Goal: Task Accomplishment & Management: Book appointment/travel/reservation

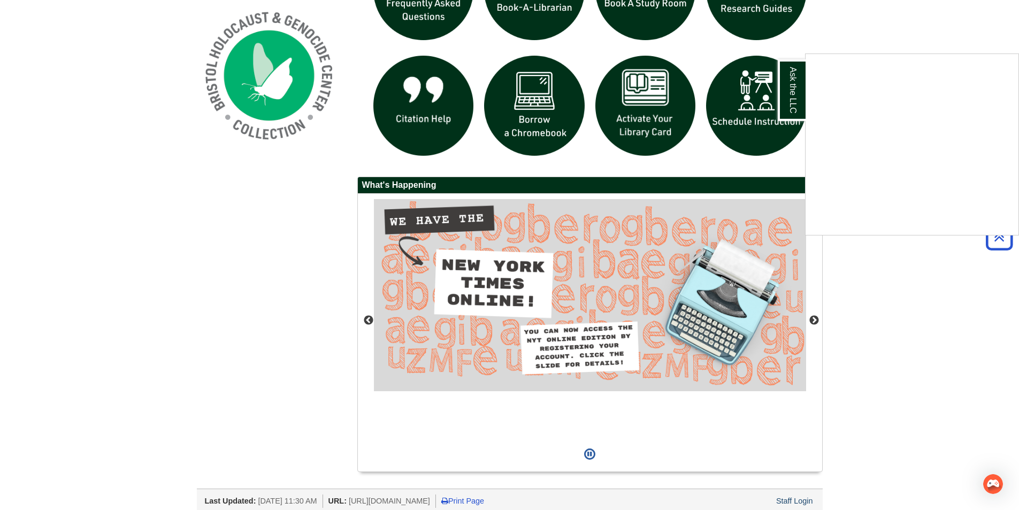
scroll to position [858, 0]
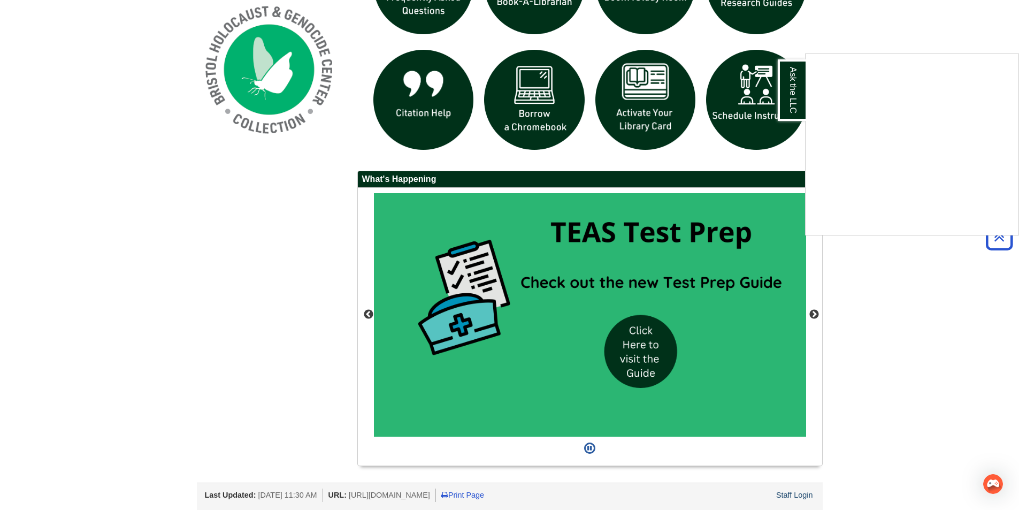
click at [814, 310] on div "Ask the LLC" at bounding box center [509, 255] width 1019 height 510
click at [812, 315] on button "Next" at bounding box center [814, 314] width 11 height 11
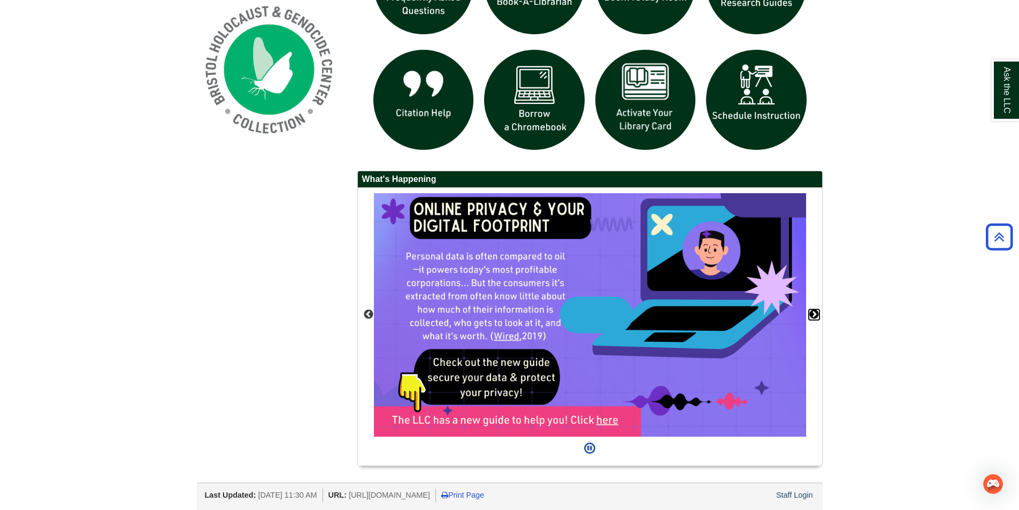
click at [812, 313] on button "Next" at bounding box center [814, 314] width 11 height 11
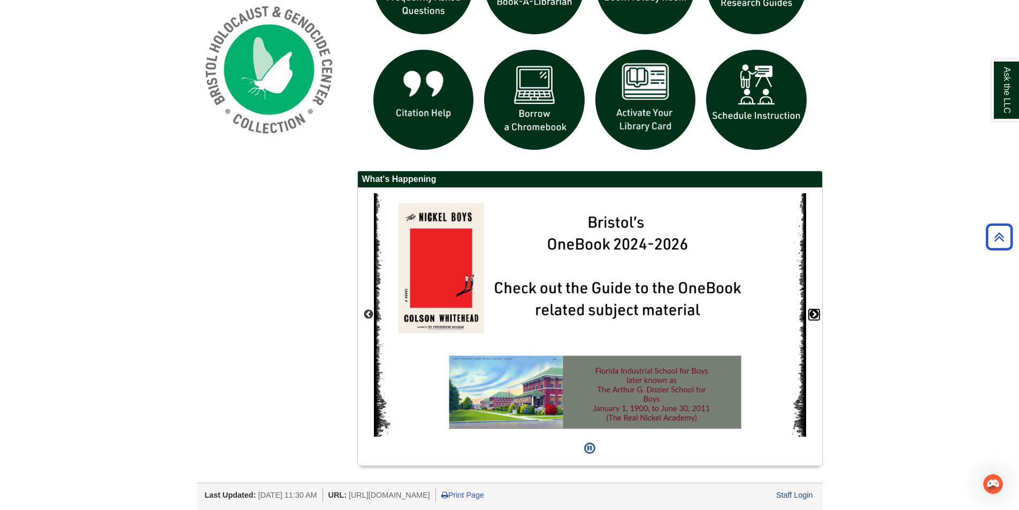
click at [812, 313] on button "Next" at bounding box center [814, 314] width 11 height 11
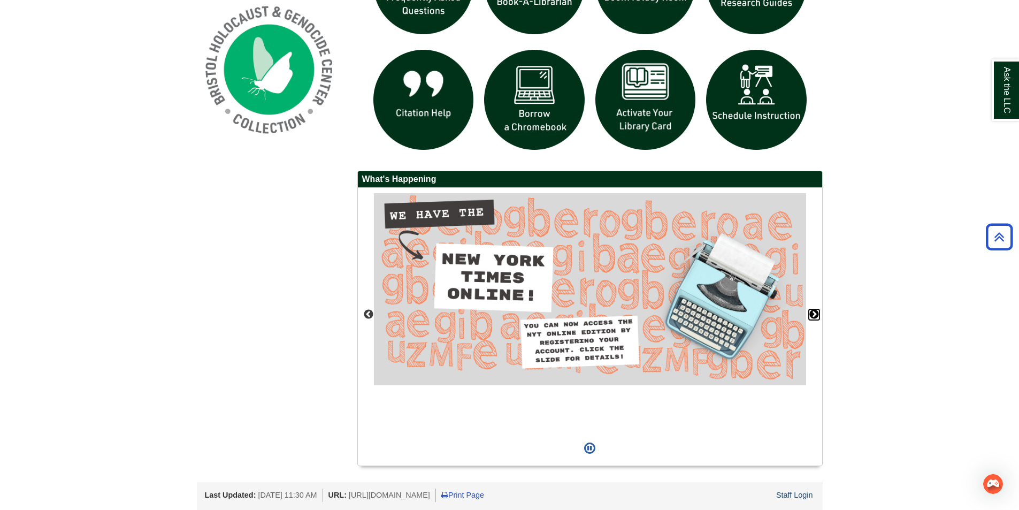
click at [812, 313] on button "Next" at bounding box center [814, 314] width 11 height 11
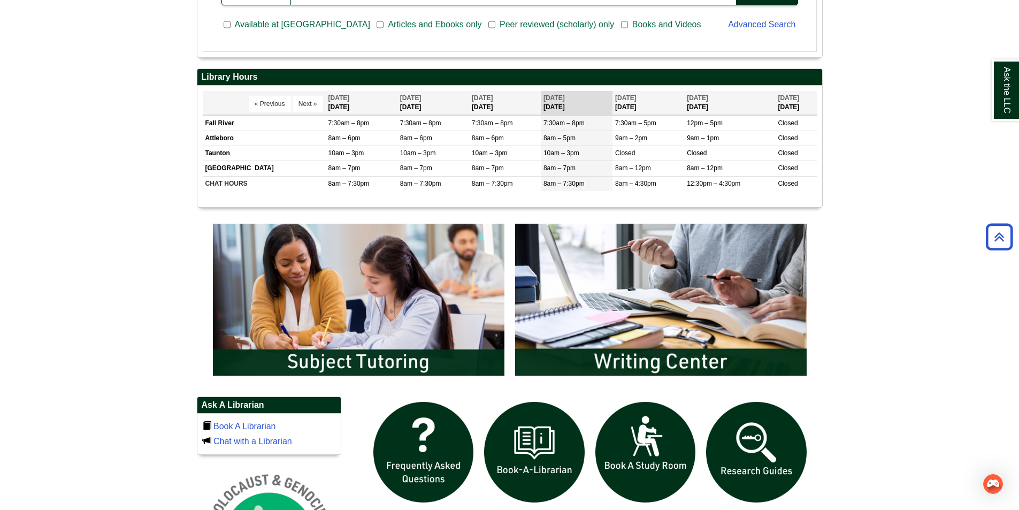
scroll to position [483, 0]
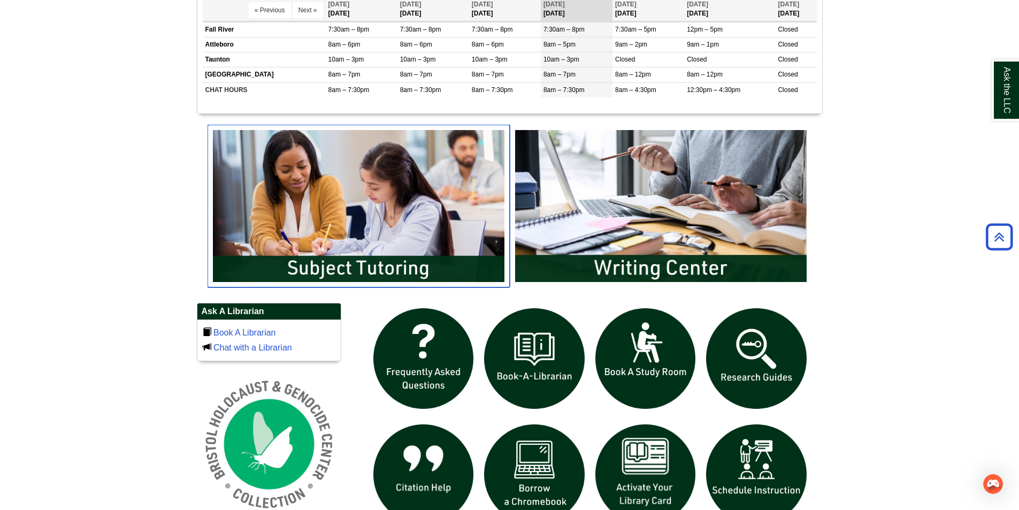
click at [388, 234] on img "slideshow" at bounding box center [359, 206] width 302 height 163
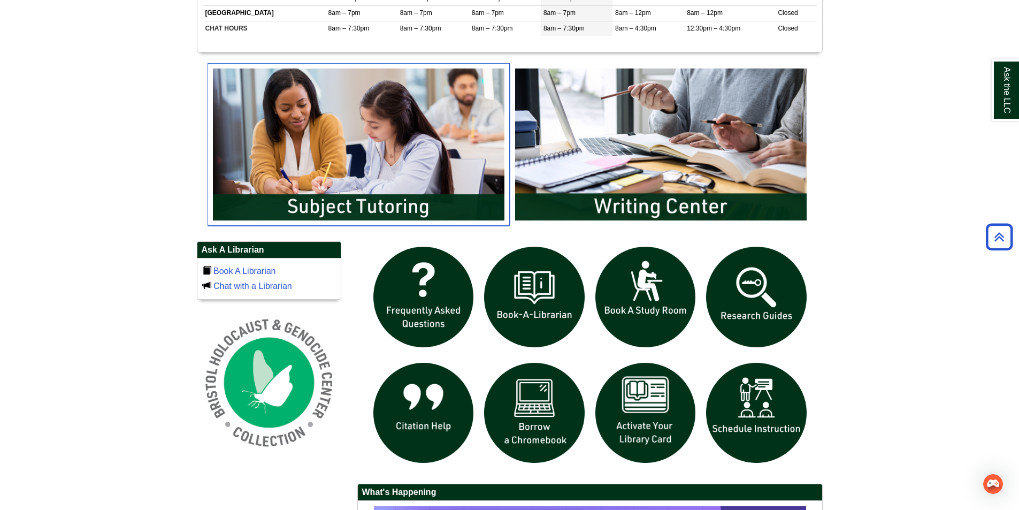
scroll to position [697, 0]
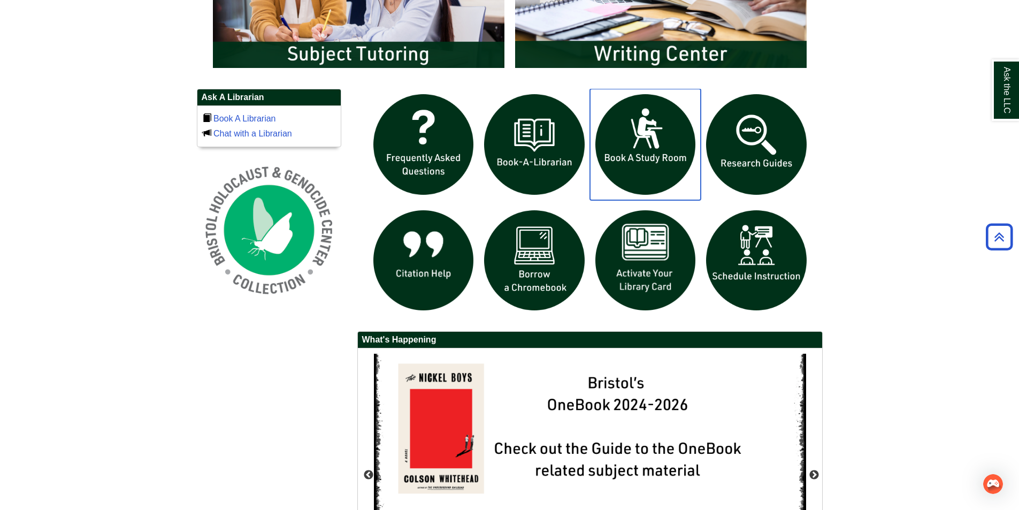
click at [640, 150] on img "slideshow" at bounding box center [645, 144] width 111 height 111
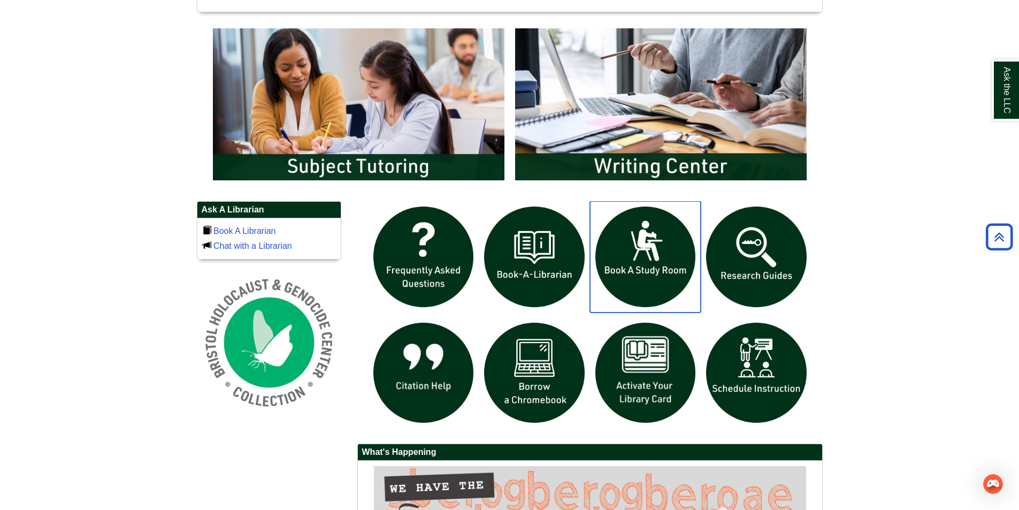
scroll to position [644, 0]
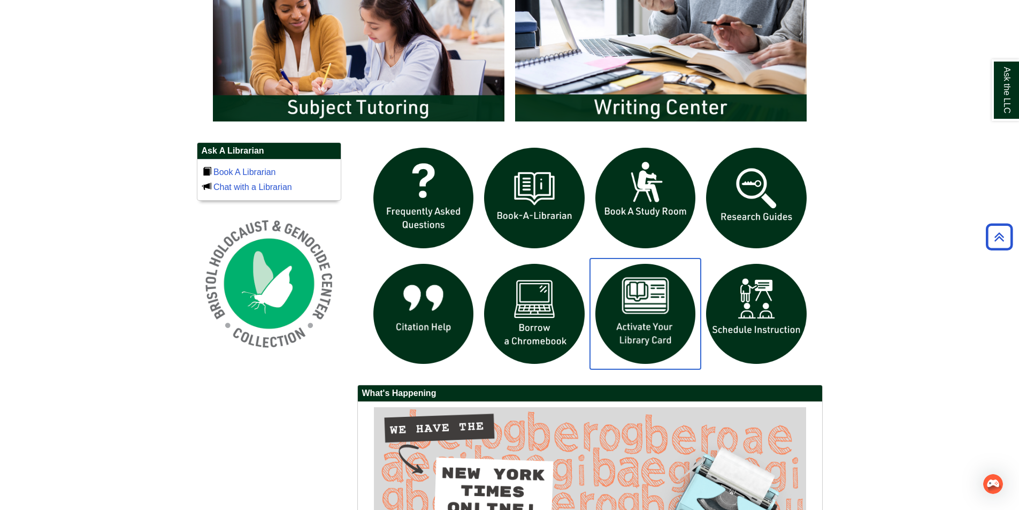
click at [649, 325] on img "slideshow" at bounding box center [645, 313] width 111 height 111
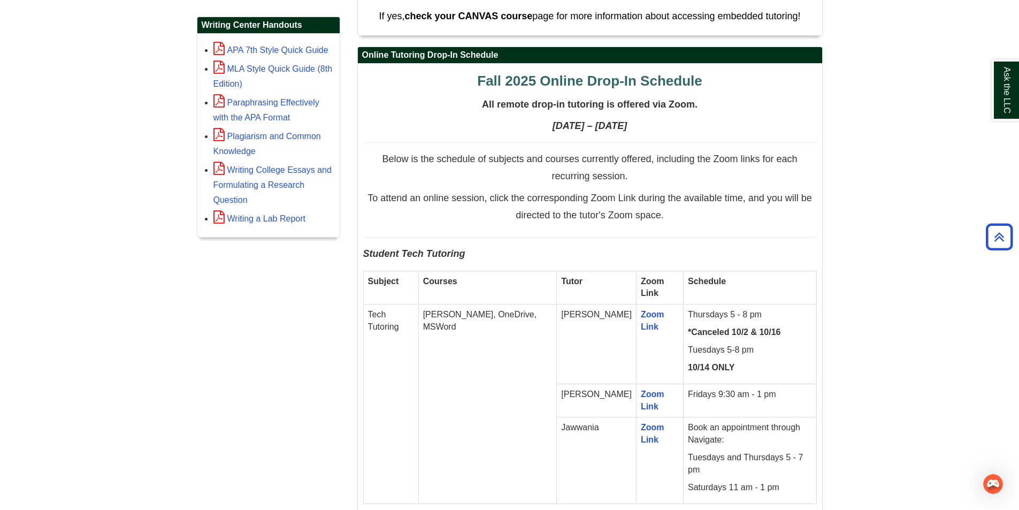
scroll to position [428, 0]
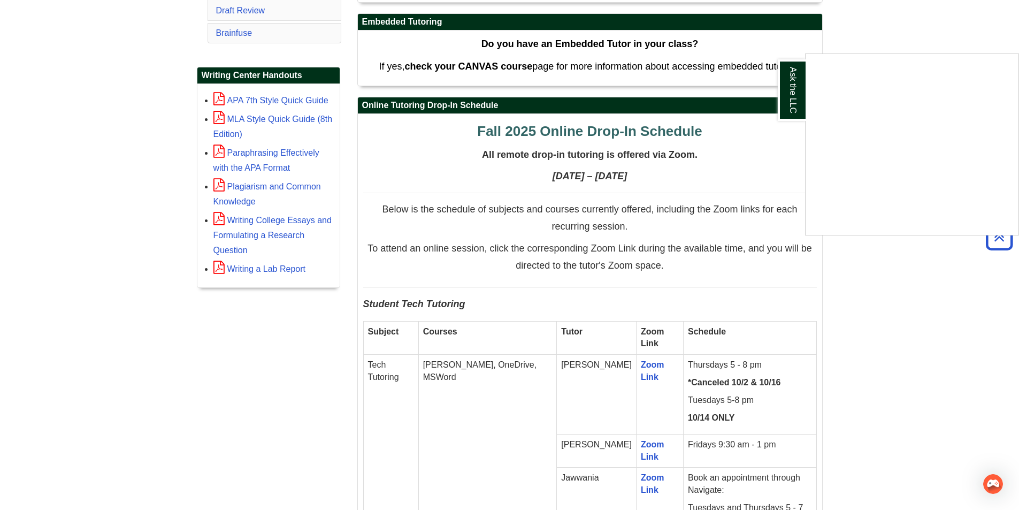
click at [246, 118] on div "Ask the LLC" at bounding box center [509, 255] width 1019 height 510
click at [255, 160] on div "Paraphrasing Effectively with the APA Format" at bounding box center [273, 159] width 121 height 31
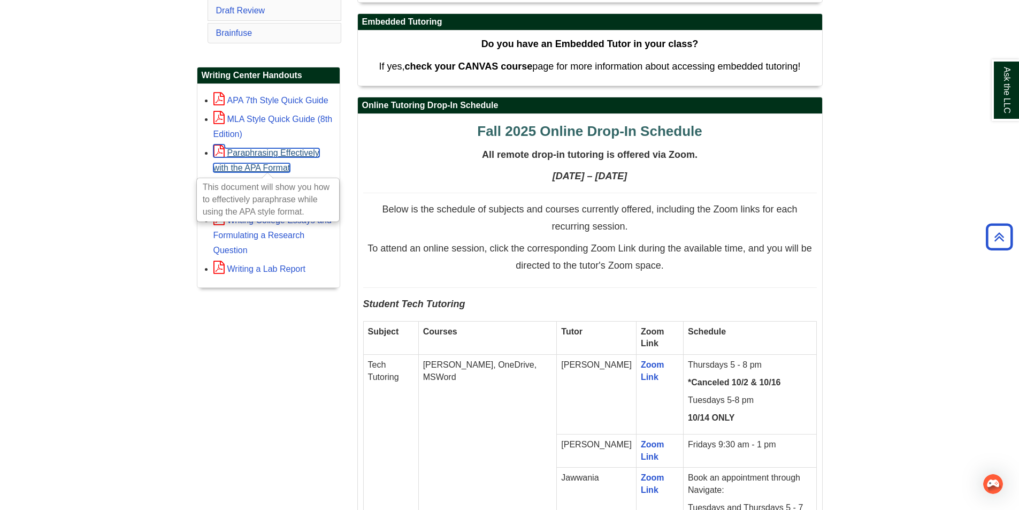
click at [256, 153] on link "Paraphrasing Effectively with the APA Format" at bounding box center [266, 160] width 106 height 24
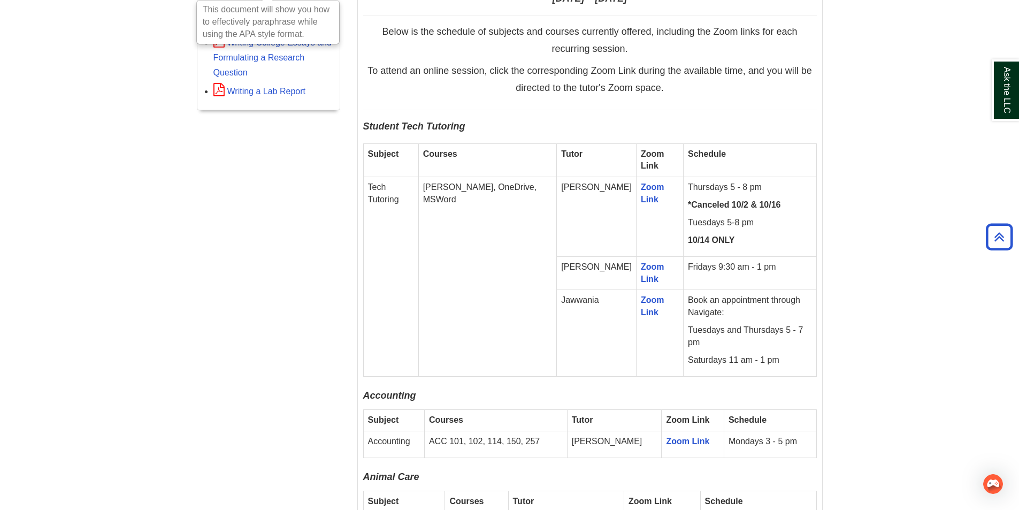
scroll to position [696, 0]
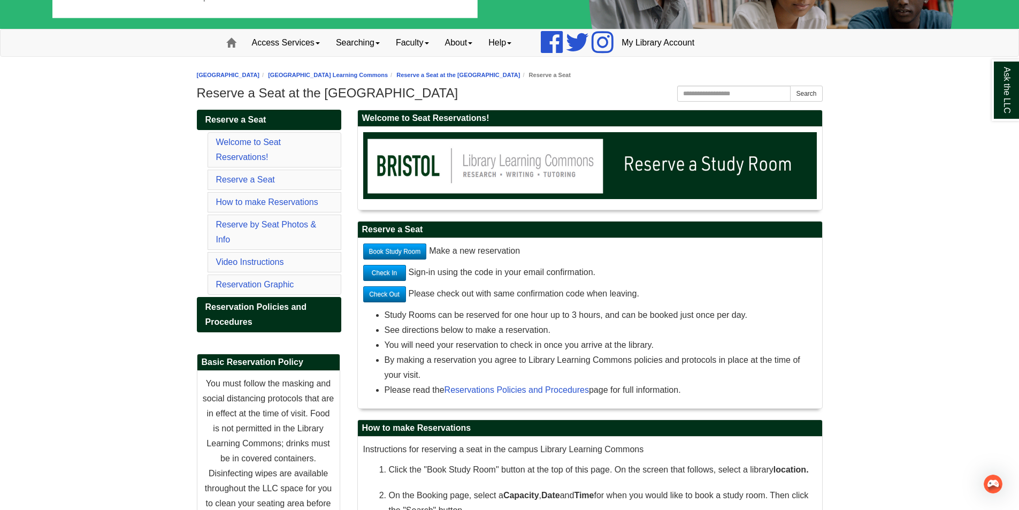
scroll to position [107, 0]
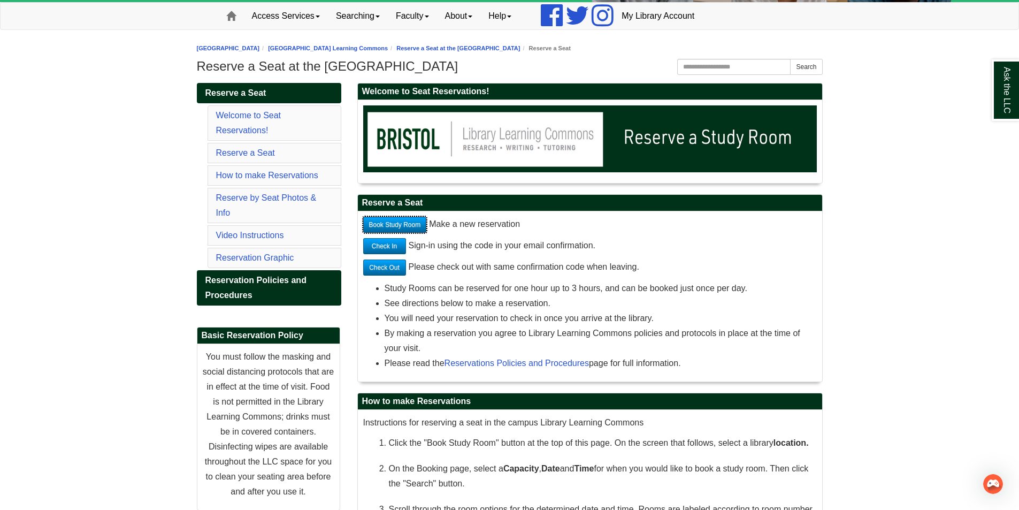
click at [416, 226] on link "Book Study Room" at bounding box center [395, 225] width 64 height 16
